Goal: Check status

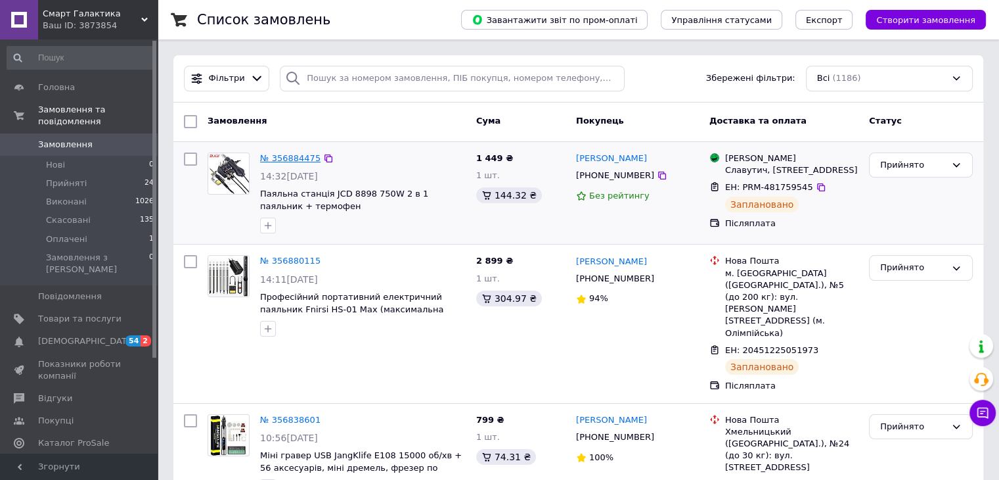
click at [288, 157] on link "№ 356884475" at bounding box center [290, 158] width 60 height 10
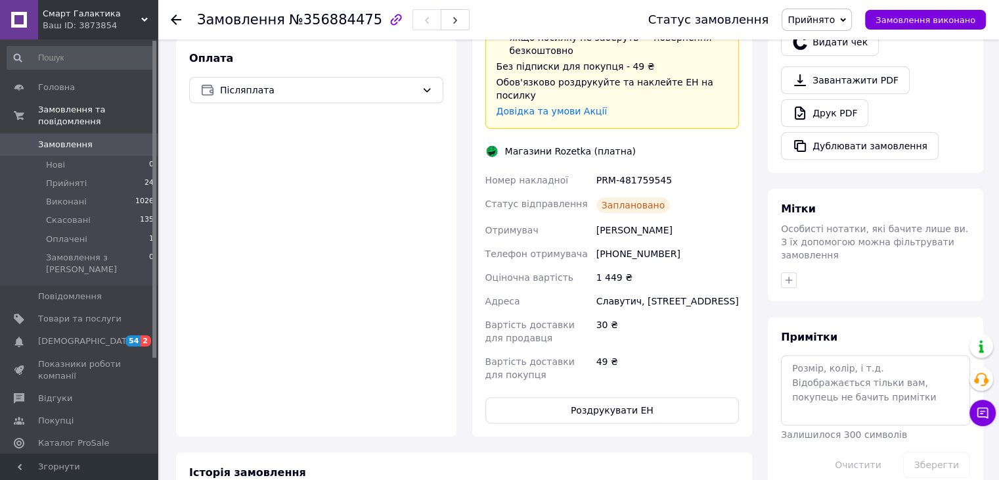
scroll to position [469, 0]
click at [625, 395] on button "Роздрукувати ЕН" at bounding box center [612, 408] width 254 height 26
click at [87, 335] on span "[DEMOGRAPHIC_DATA]" at bounding box center [79, 341] width 83 height 12
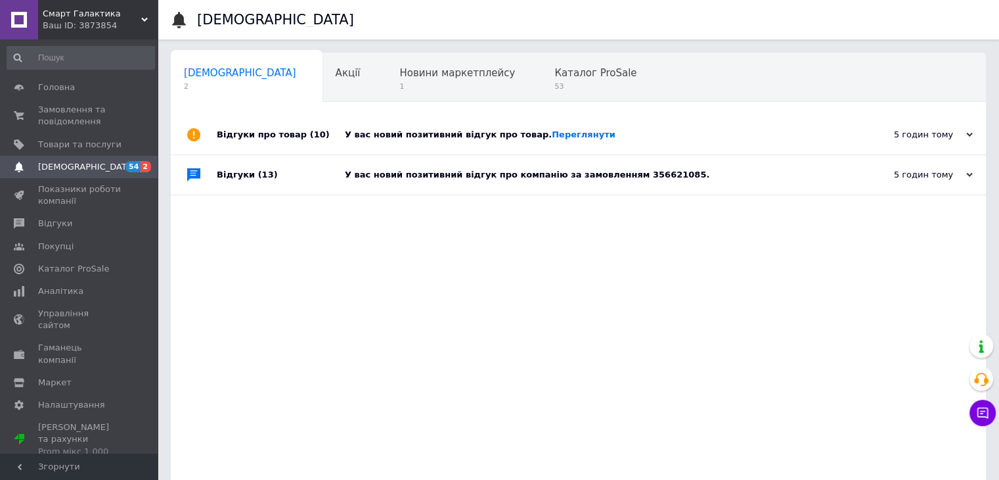
click at [585, 185] on div "У вас новий позитивний відгук про компанію за замовленням 356621085." at bounding box center [593, 174] width 497 height 39
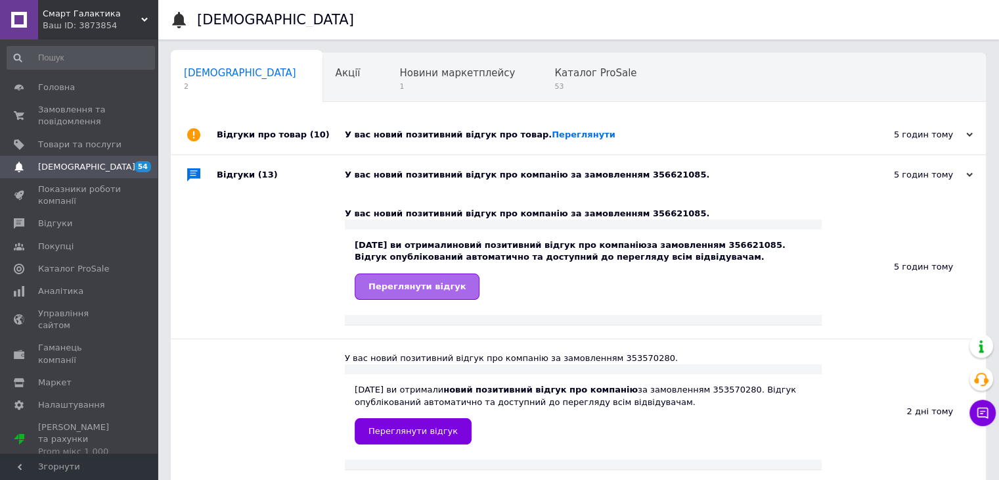
click at [402, 278] on link "Переглянути відгук" at bounding box center [417, 286] width 125 height 26
click at [552, 122] on div "У вас новий позитивний відгук про товар. [GEOGRAPHIC_DATA]" at bounding box center [593, 134] width 497 height 39
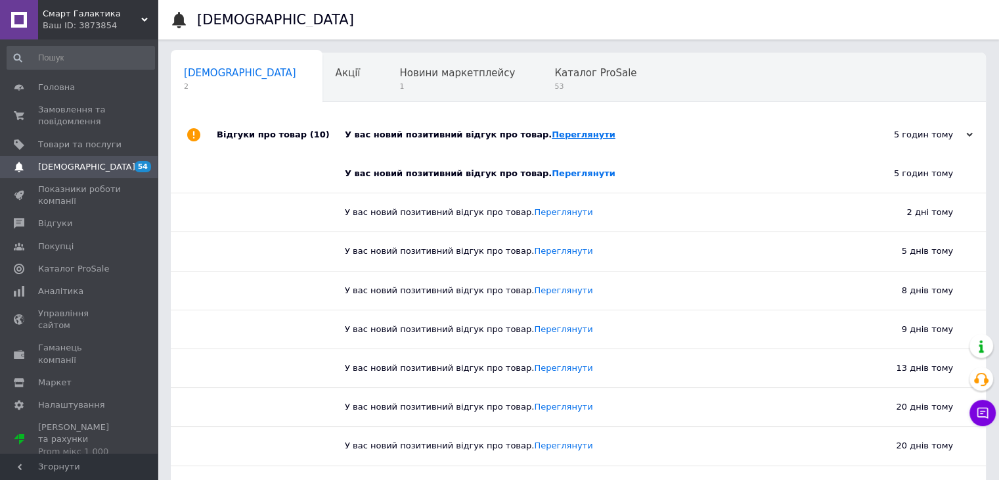
click at [552, 129] on link "Переглянути" at bounding box center [584, 134] width 64 height 10
